Goal: Task Accomplishment & Management: Manage account settings

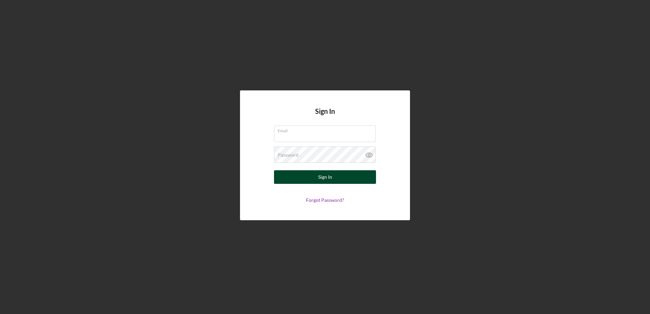
type input "[PERSON_NAME][EMAIL_ADDRESS][DOMAIN_NAME]"
click at [319, 176] on div "Sign In" at bounding box center [325, 177] width 14 height 14
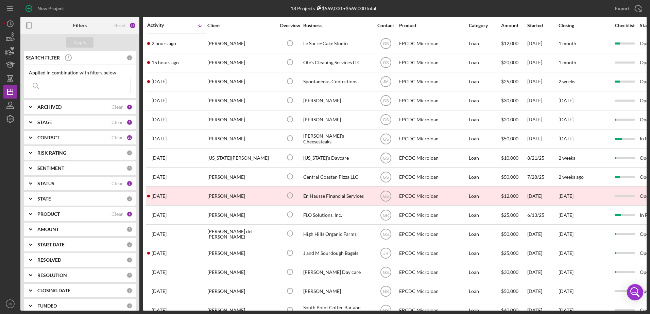
click at [95, 24] on div "Filters" at bounding box center [80, 25] width 40 height 17
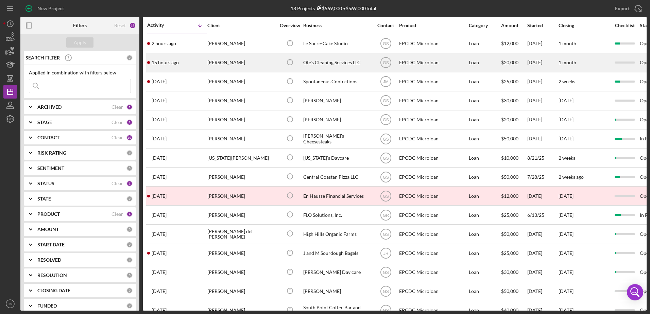
click at [240, 65] on div "[PERSON_NAME]" at bounding box center [241, 63] width 68 height 18
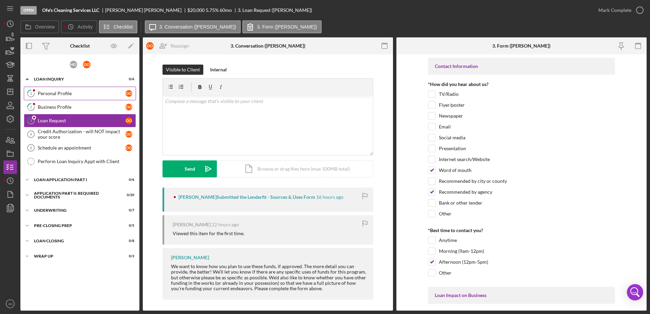
click at [61, 91] on div "Personal Profile" at bounding box center [82, 93] width 88 height 5
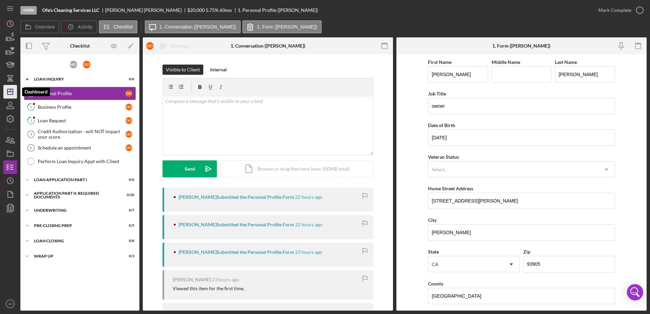
click at [10, 88] on icon "Icon/Dashboard" at bounding box center [10, 91] width 17 height 17
